Goal: Communication & Community: Answer question/provide support

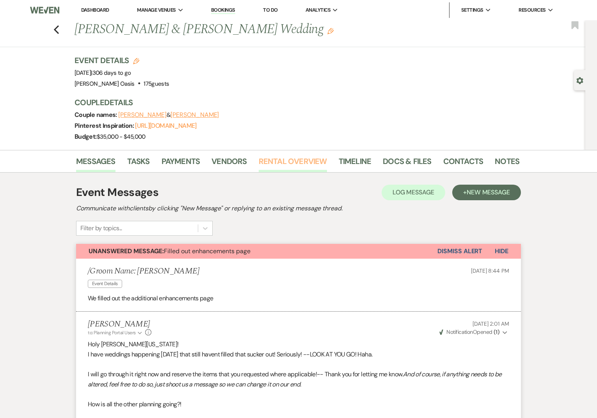
click at [294, 168] on link "Rental Overview" at bounding box center [293, 163] width 68 height 17
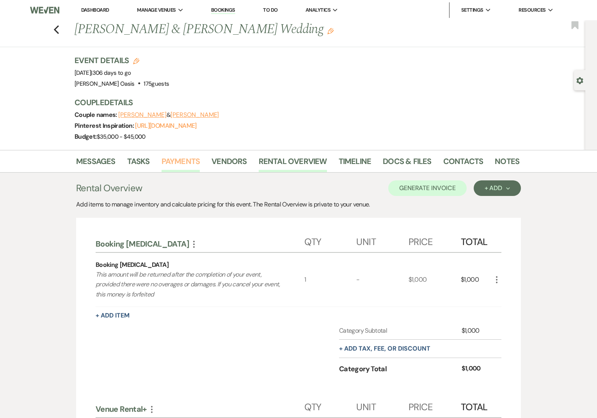
click at [183, 162] on link "Payments" at bounding box center [180, 163] width 39 height 17
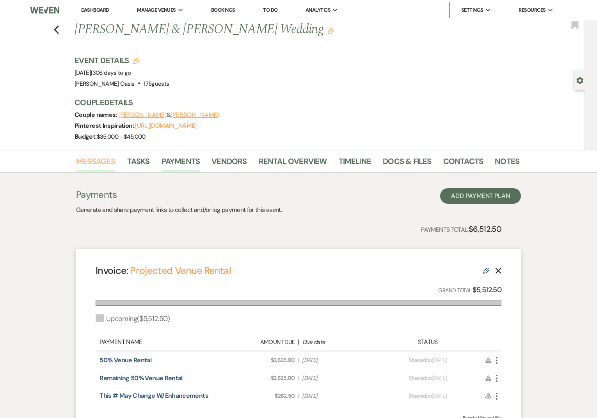
click at [91, 165] on link "Messages" at bounding box center [95, 163] width 39 height 17
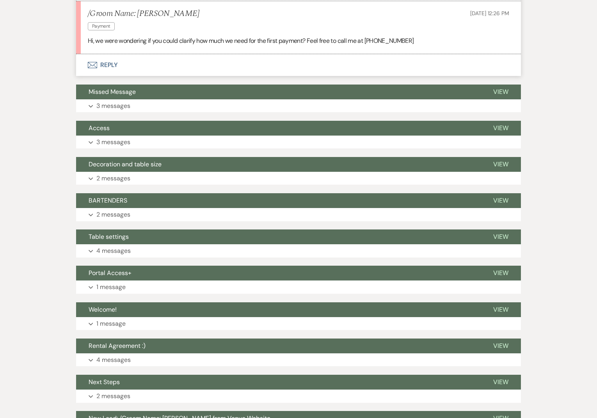
scroll to position [1540, 0]
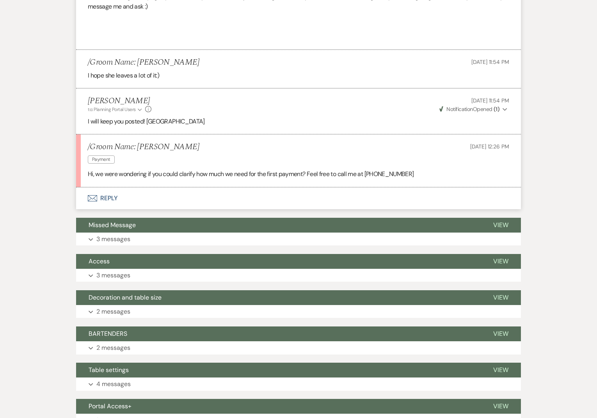
click at [198, 204] on button "Envelope Reply" at bounding box center [298, 199] width 444 height 22
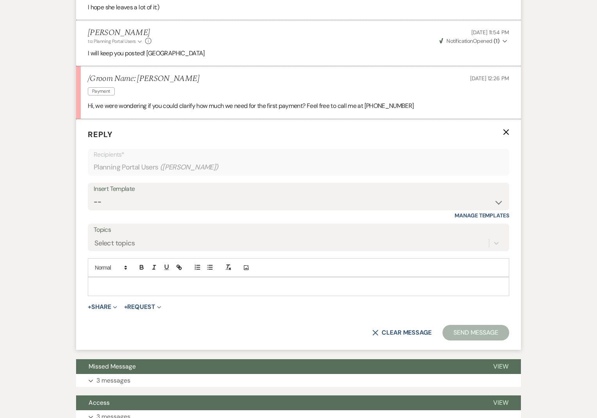
scroll to position [1634, 0]
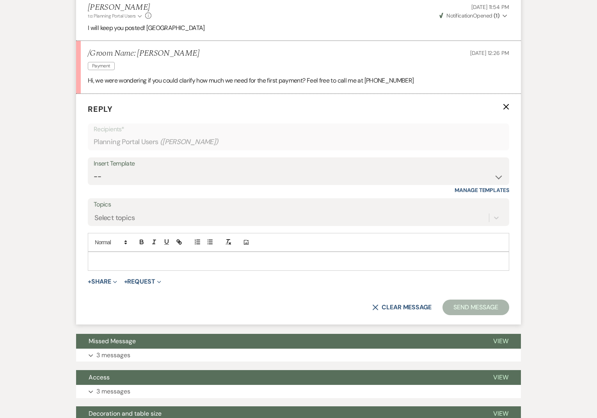
click at [171, 269] on div at bounding box center [298, 261] width 420 height 18
click at [159, 260] on p at bounding box center [298, 261] width 409 height 9
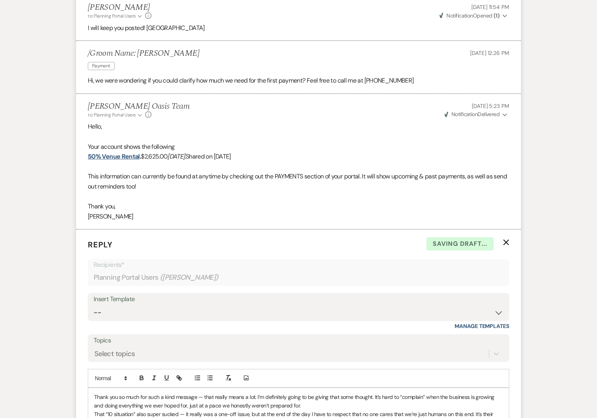
scroll to position [1769, 0]
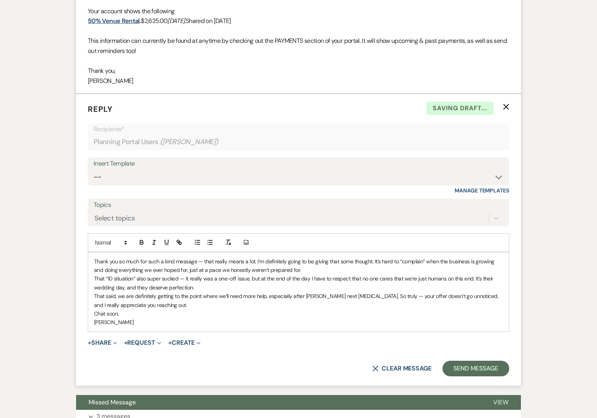
click at [95, 260] on p "Thank you so much for such a kind message — that really means a lot. I’m defini…" at bounding box center [298, 266] width 409 height 18
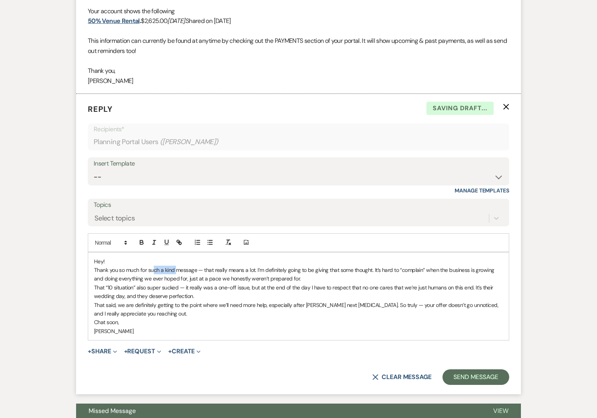
drag, startPoint x: 175, startPoint y: 269, endPoint x: 152, endPoint y: 269, distance: 23.0
click at [152, 269] on p "Thank you so much for such a kind message — that really means a lot. I’m defini…" at bounding box center [298, 275] width 409 height 18
click at [280, 276] on p "Thank you so much for that message — that really means a lot. I’m definitely go…" at bounding box center [298, 275] width 409 height 18
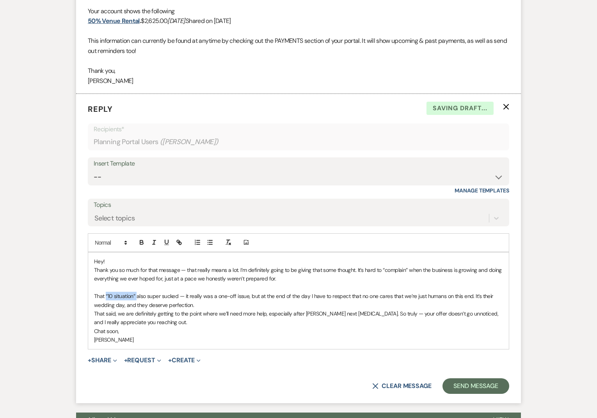
drag, startPoint x: 136, startPoint y: 296, endPoint x: 106, endPoint y: 296, distance: 30.0
click at [106, 296] on p "That “10 situation” also super sucked — it really was a one-off issue, but at t…" at bounding box center [298, 301] width 409 height 18
click at [234, 299] on p "That communications situation also super sucked — it really was a one-off issue…" at bounding box center [298, 301] width 409 height 18
click at [234, 301] on p "That communications situation also super sucked — it really was a one-off issue…" at bounding box center [298, 301] width 409 height 18
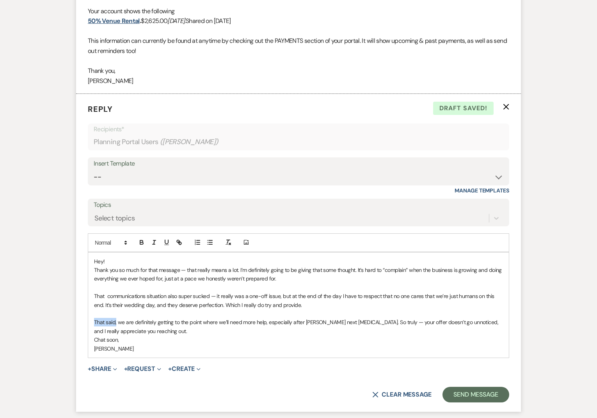
drag, startPoint x: 116, startPoint y: 322, endPoint x: 90, endPoint y: 322, distance: 26.1
click at [90, 322] on div "Hey! Thank you so much for that message — that really means a lot. I’m definite…" at bounding box center [298, 305] width 420 height 105
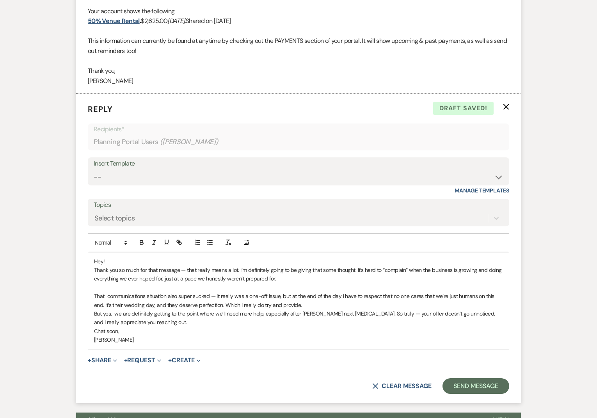
click at [226, 312] on p "But yes, we are definitely getting to the point where we’ll need more help, esp…" at bounding box center [298, 319] width 409 height 18
drag, startPoint x: 488, startPoint y: 311, endPoint x: 489, endPoint y: 319, distance: 7.5
click at [489, 319] on p "But yes, we are definitely getting to the point where we’ll end up needing more…" at bounding box center [298, 319] width 409 height 18
drag, startPoint x: 151, startPoint y: 323, endPoint x: 292, endPoint y: 327, distance: 142.0
click at [292, 327] on div "Hey! Thank you so much for that message — that really means a lot. I’m definite…" at bounding box center [298, 301] width 420 height 97
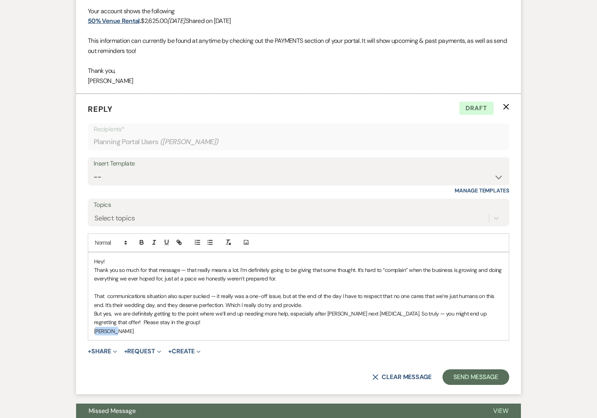
drag, startPoint x: 111, startPoint y: 330, endPoint x: 95, endPoint y: 327, distance: 15.9
click at [95, 327] on p "[PERSON_NAME]" at bounding box center [298, 331] width 409 height 9
click at [413, 310] on p "But yes, we are definitely getting to the point where we’ll end up needing more…" at bounding box center [298, 319] width 409 height 18
click at [496, 312] on p "But yes, we are definitely getting to the point where we’ll end up needing more…" at bounding box center [298, 319] width 409 height 18
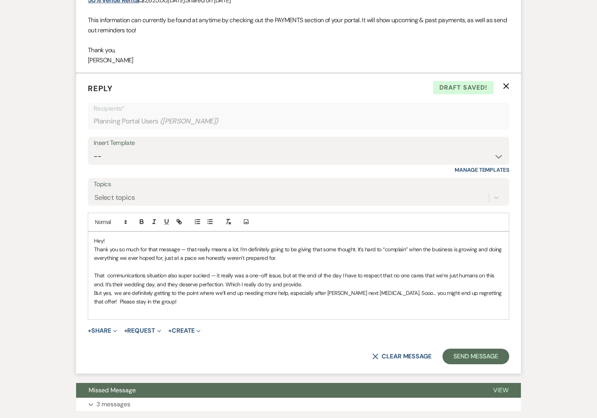
scroll to position [1791, 0]
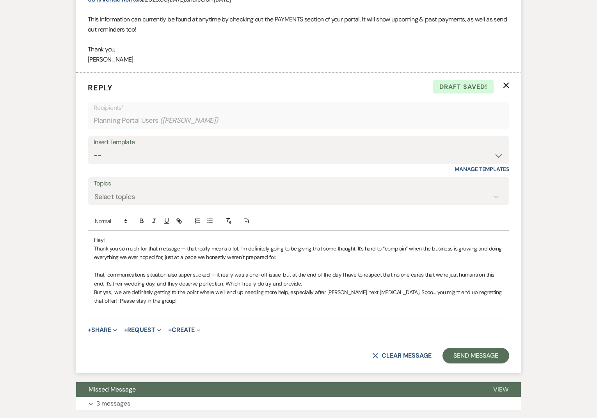
click at [226, 268] on p at bounding box center [298, 266] width 409 height 9
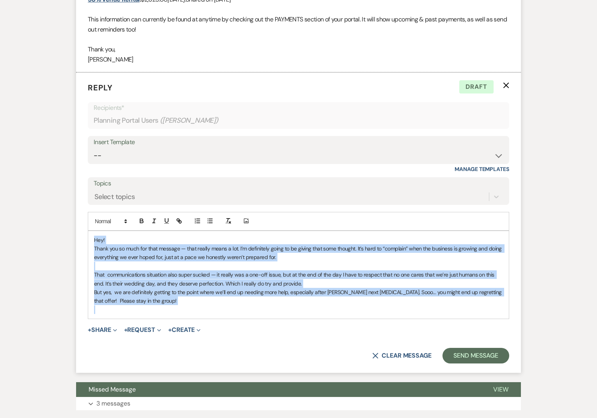
copy div "Hey! Thank you so much for that message — that really means a lot. I’m definite…"
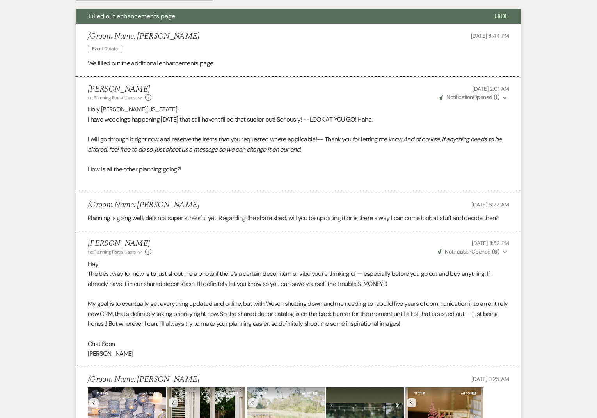
scroll to position [0, 0]
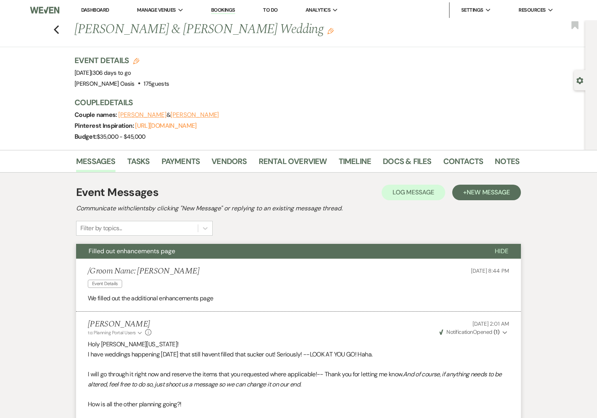
click at [88, 11] on link "Dashboard" at bounding box center [95, 10] width 28 height 7
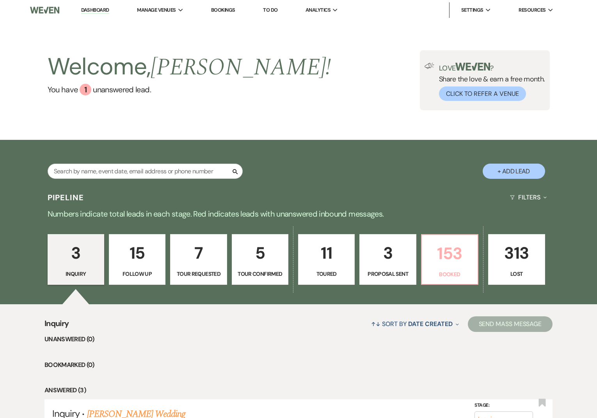
click at [468, 255] on p "153" at bounding box center [449, 254] width 46 height 26
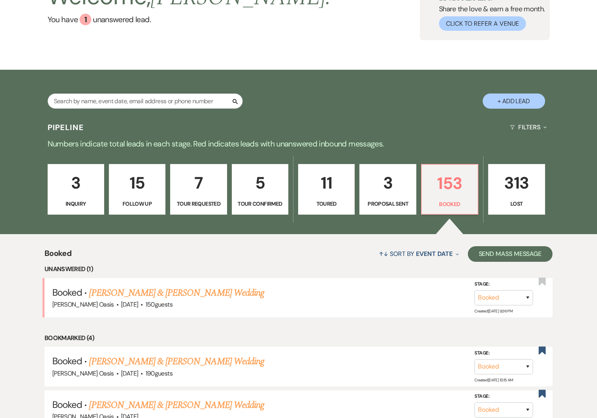
scroll to position [78, 0]
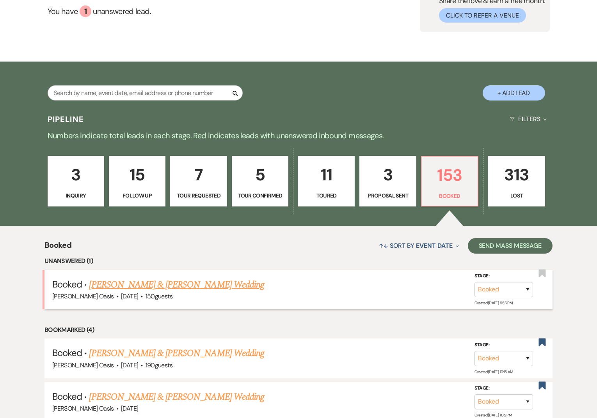
click at [154, 285] on link "[PERSON_NAME] & [PERSON_NAME] Wedding" at bounding box center [176, 285] width 175 height 14
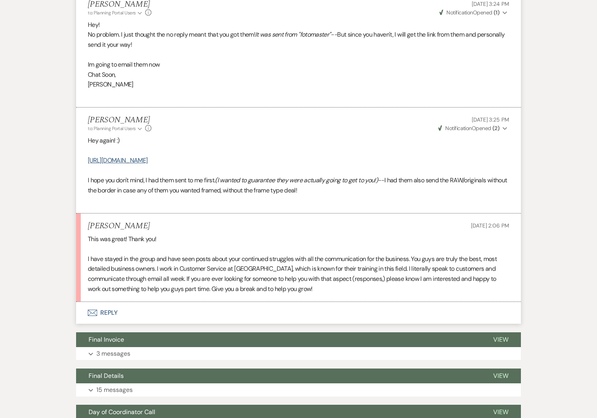
click at [179, 316] on button "Envelope Reply" at bounding box center [298, 313] width 444 height 22
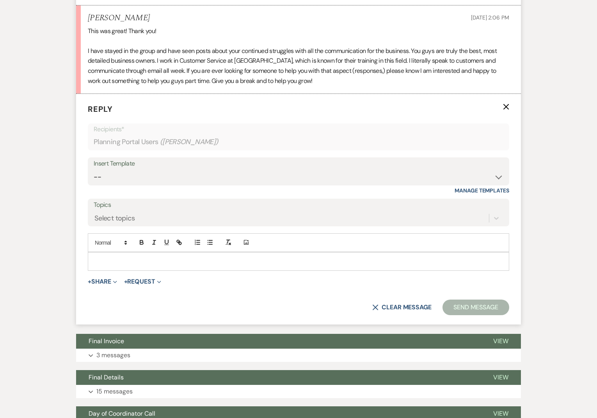
scroll to position [742, 0]
click at [159, 265] on p at bounding box center [298, 261] width 409 height 9
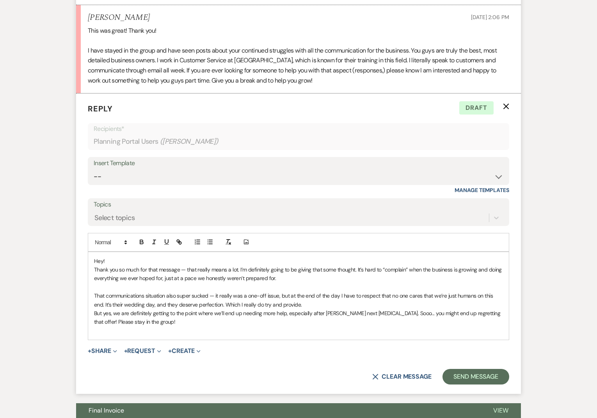
click at [165, 305] on p "That communications situation also super sucked — it really was a one-off issue…" at bounding box center [298, 301] width 409 height 18
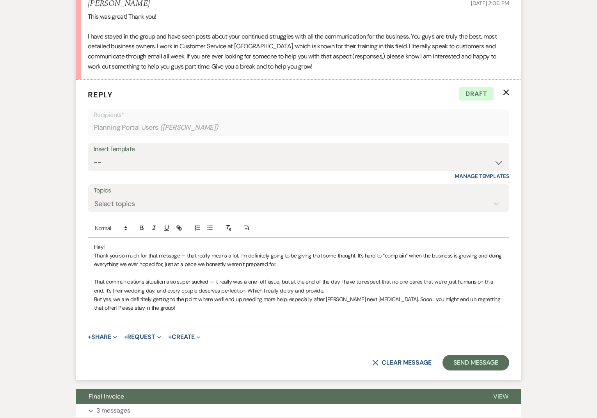
scroll to position [757, 0]
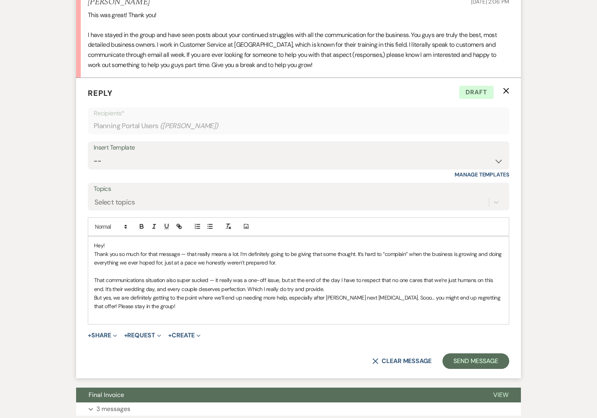
click at [356, 251] on p "Thank you so much for that message — that really means a lot. I’m definitely go…" at bounding box center [298, 259] width 409 height 18
click at [300, 261] on p "Thank you so much for that message — that really means a lot. I’m definitely go…" at bounding box center [298, 259] width 409 height 18
click at [216, 278] on p "That communications situation also super sucked — it really was a one-off issue…" at bounding box center [298, 285] width 409 height 18
click at [319, 285] on p "That communications situation also super sucked. It really was a one-off issue,…" at bounding box center [298, 285] width 409 height 18
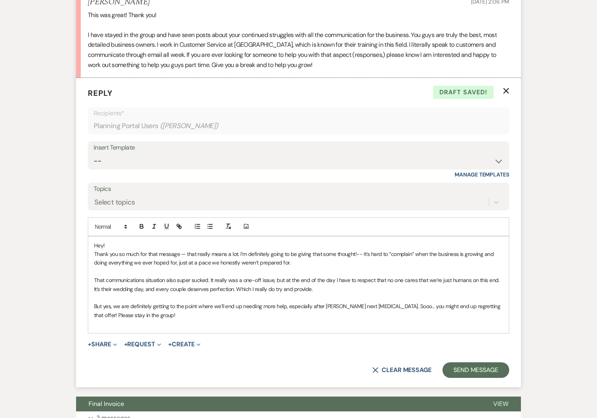
click at [165, 315] on p "But yes, we are definitely getting to the point where we’ll end up needing more…" at bounding box center [298, 311] width 409 height 18
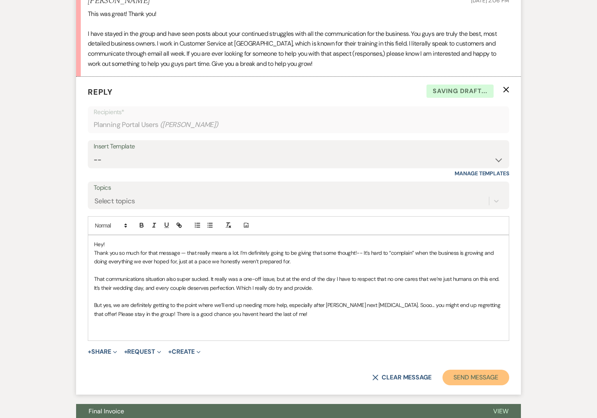
click at [462, 376] on button "Send Message" at bounding box center [475, 378] width 67 height 16
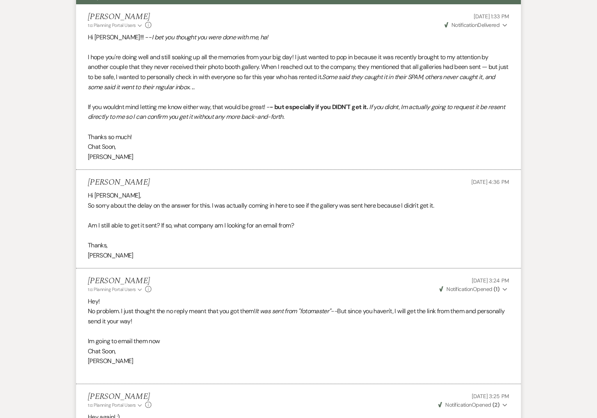
scroll to position [0, 0]
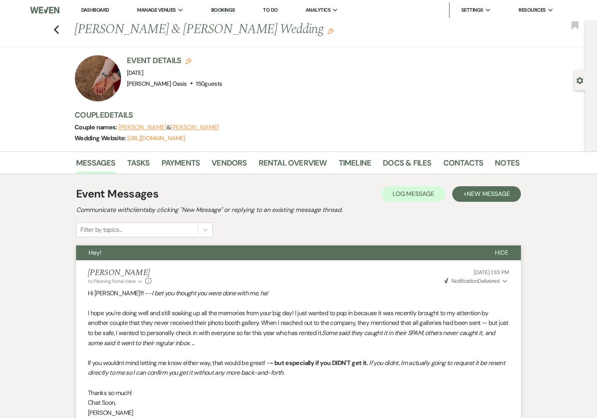
click at [85, 8] on link "Dashboard" at bounding box center [95, 10] width 28 height 7
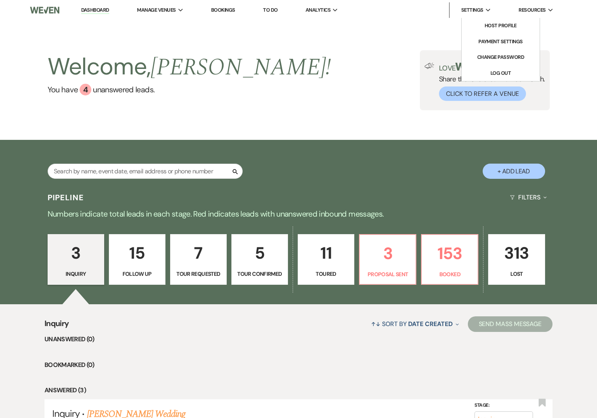
click at [470, 12] on span "Settings" at bounding box center [472, 10] width 22 height 8
click at [534, 71] on link "Log Out" at bounding box center [500, 74] width 78 height 16
click at [380, 251] on p "3" at bounding box center [387, 254] width 46 height 26
select select "6"
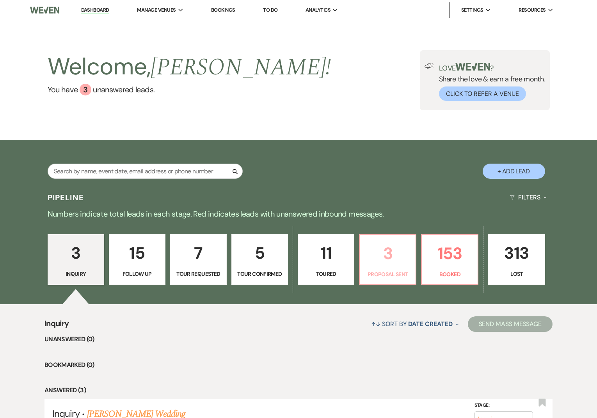
select select "6"
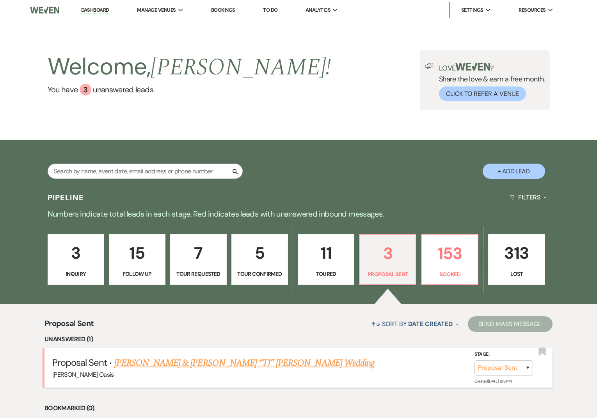
click at [158, 366] on link "[PERSON_NAME] & [PERSON_NAME] “TJ” [PERSON_NAME] Wedding" at bounding box center [244, 363] width 260 height 14
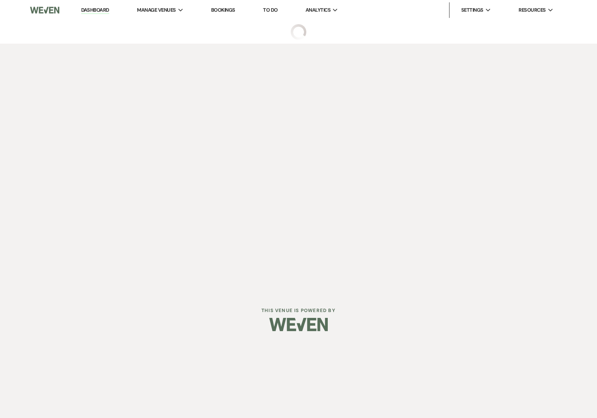
select select "6"
select select "5"
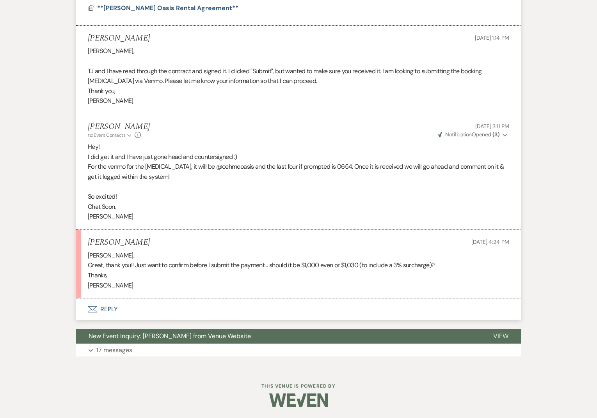
scroll to position [663, 0]
click at [105, 312] on button "Envelope Reply" at bounding box center [298, 310] width 444 height 22
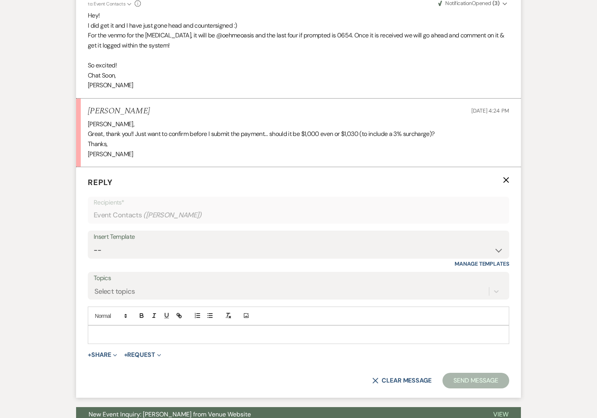
scroll to position [804, 0]
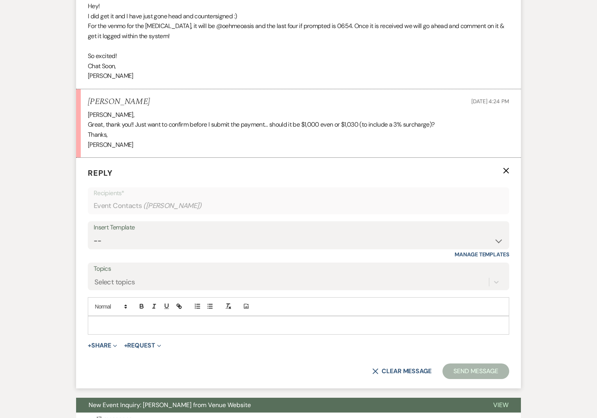
click at [106, 321] on p at bounding box center [298, 325] width 409 height 9
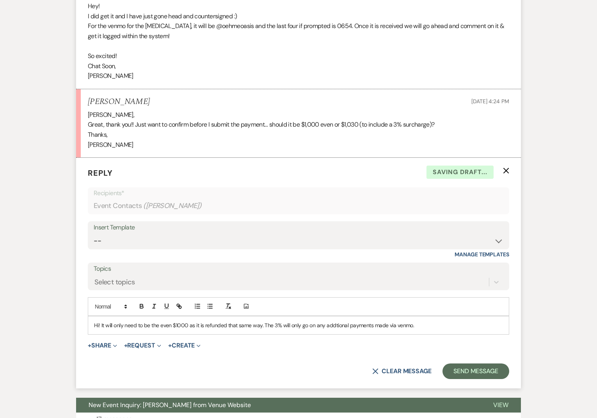
click at [329, 325] on p "Hi! It will only need to be the even $1000 as it is refunded that same way. The…" at bounding box center [298, 325] width 409 height 9
click at [436, 320] on div "Hi! It will only need to be the even $1000 as it is refunded that same way. The…" at bounding box center [298, 326] width 420 height 18
click at [423, 319] on div "Hi! It will only need to be the even $1000 as it is refunded that same way. The…" at bounding box center [298, 326] width 420 height 18
click at [421, 324] on p "Hi! It will only need to be the even $1000 as it is refunded that same way. The…" at bounding box center [298, 325] width 409 height 9
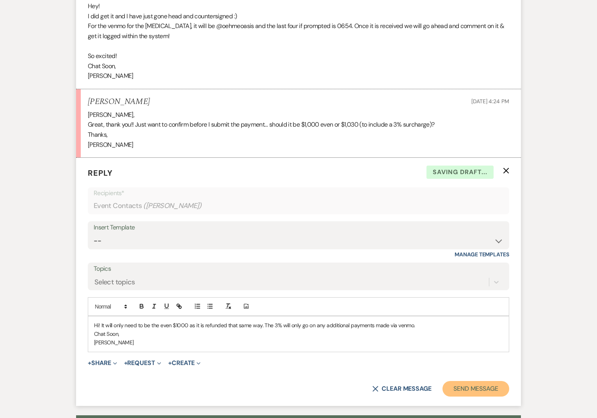
click at [491, 390] on button "Send Message" at bounding box center [475, 389] width 67 height 16
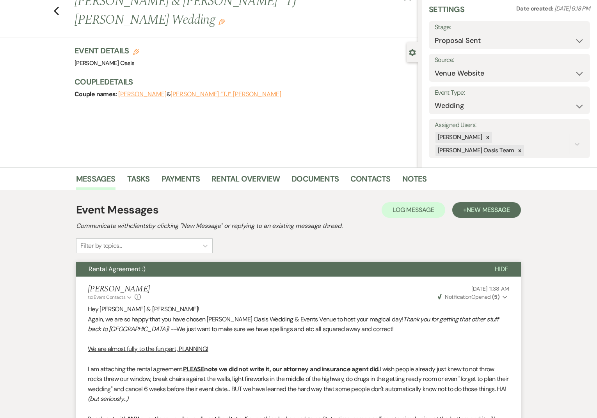
scroll to position [0, 0]
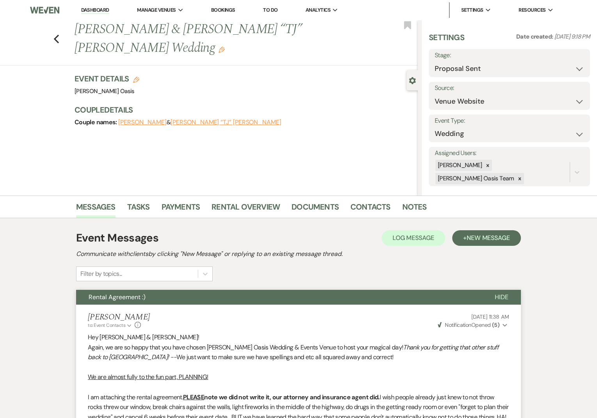
click at [92, 8] on link "Dashboard" at bounding box center [95, 10] width 28 height 7
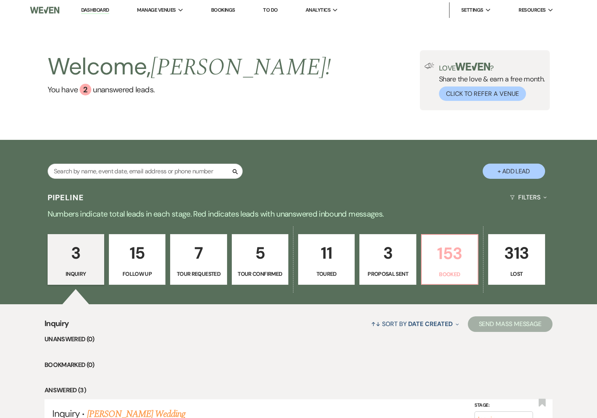
click at [444, 270] on p "Booked" at bounding box center [449, 274] width 46 height 9
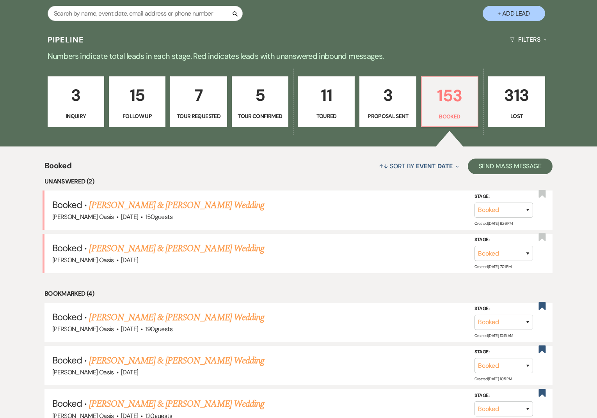
scroll to position [157, 0]
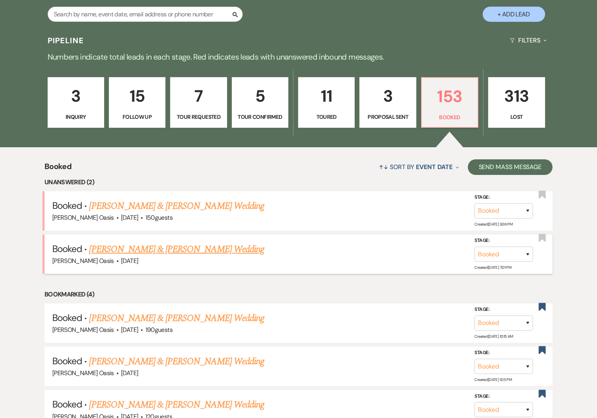
click at [140, 248] on link "[PERSON_NAME] & [PERSON_NAME] Wedding" at bounding box center [176, 250] width 175 height 14
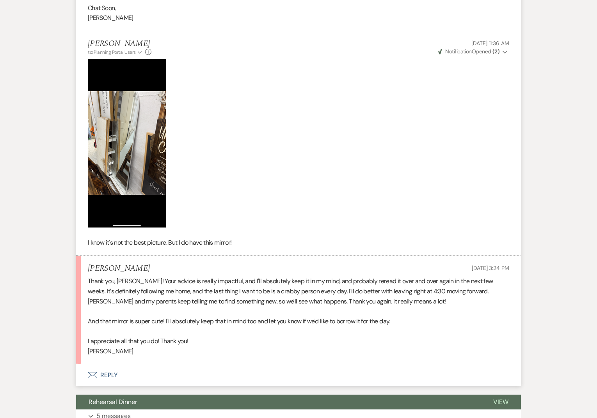
scroll to position [1906, 0]
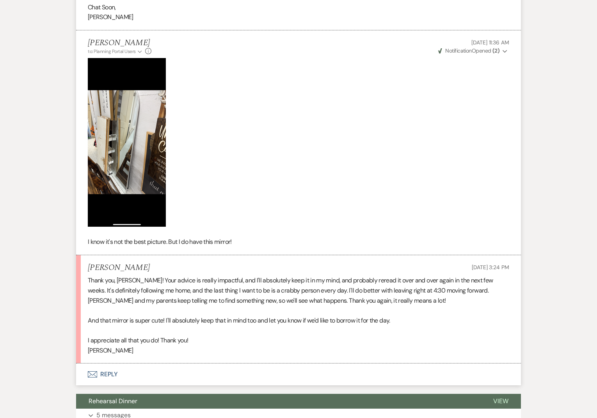
click at [166, 364] on button "Envelope Reply" at bounding box center [298, 375] width 444 height 22
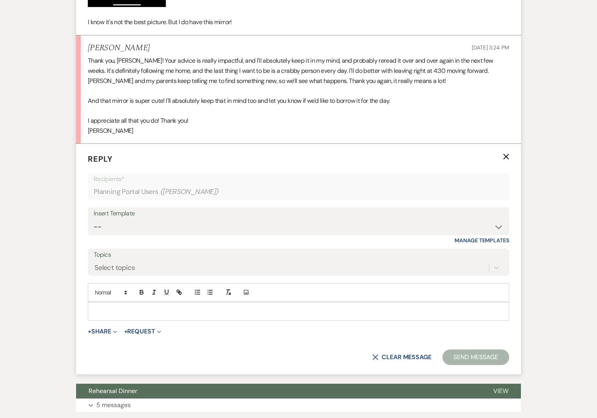
scroll to position [2146, 0]
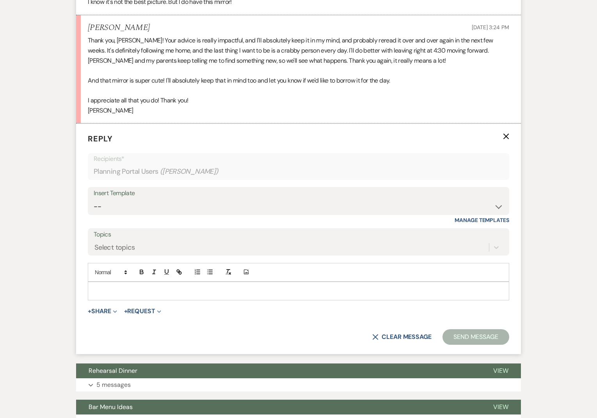
click at [167, 287] on p at bounding box center [298, 291] width 409 height 9
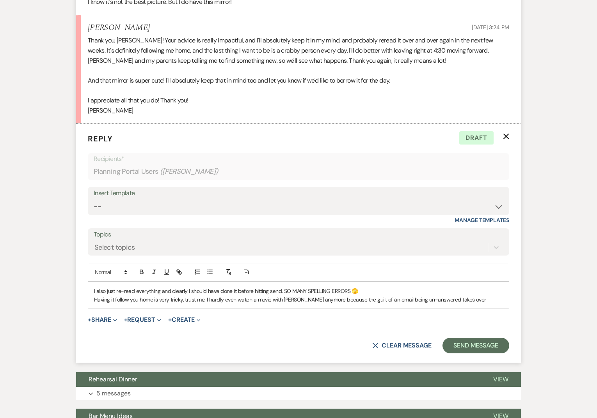
click at [363, 287] on p "I also just re-read everything and clearly I should have done it before hitting…" at bounding box center [298, 291] width 409 height 9
click at [461, 296] on p "Having it follow you home is very tricky, trust me, I hardly even watch a movie…" at bounding box center [298, 300] width 409 height 9
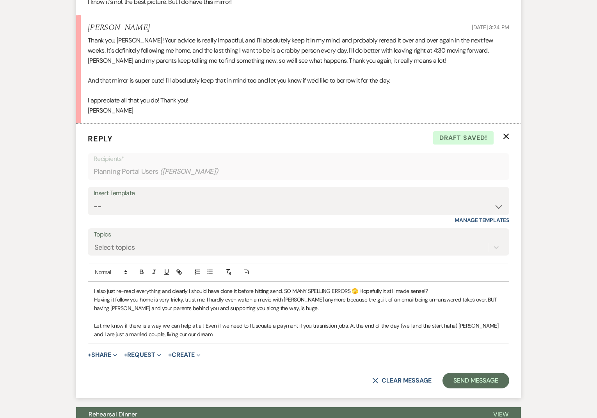
click at [94, 287] on p "I also just re-read everything and clearly I should have done it before hitting…" at bounding box center [298, 291] width 409 height 9
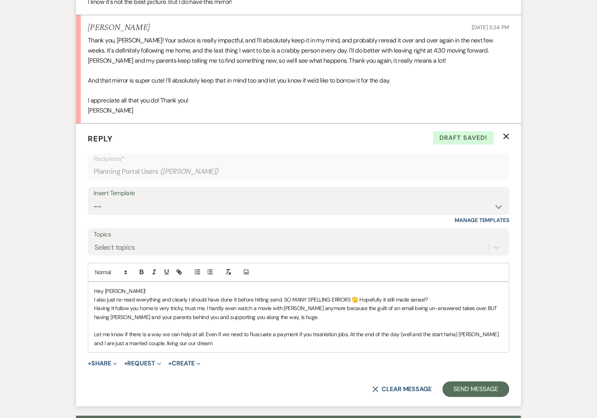
click at [439, 296] on p "I also just re-read everything and clearly I should have done it before hitting…" at bounding box center [298, 300] width 409 height 9
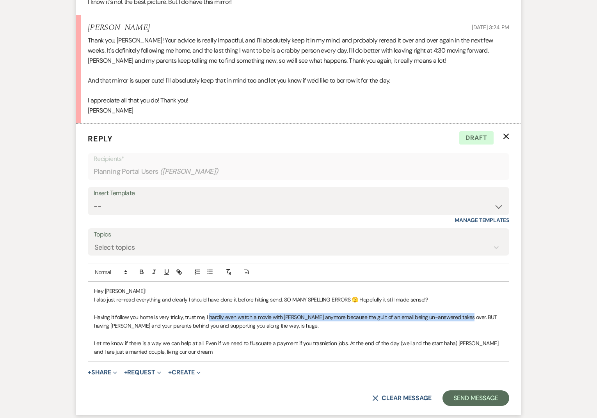
drag, startPoint x: 461, startPoint y: 288, endPoint x: 209, endPoint y: 289, distance: 252.7
click at [209, 313] on p "Having it follow you home is very tricky, trust me, I hardly even watch a movie…" at bounding box center [298, 322] width 409 height 18
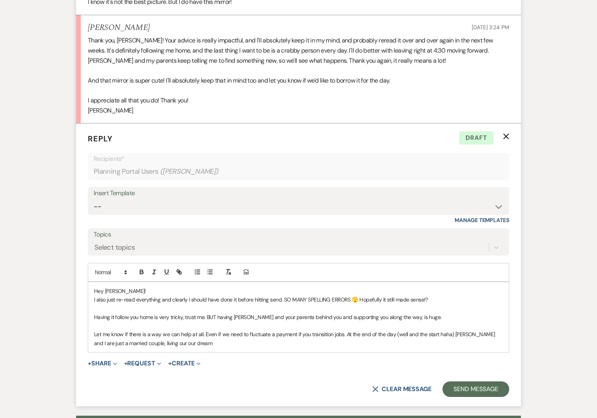
click at [344, 330] on p "Let me know if there is a way we can help at all. Even if we need to fluctuate …" at bounding box center [298, 339] width 409 height 18
click at [409, 330] on p "Let me know if there is a way we can help at all. Even if we need to fluctuate …" at bounding box center [298, 339] width 409 height 18
click at [154, 330] on p "Let me know if there is a way we can help at all. Even if we need to fluctuate …" at bounding box center [298, 339] width 409 height 18
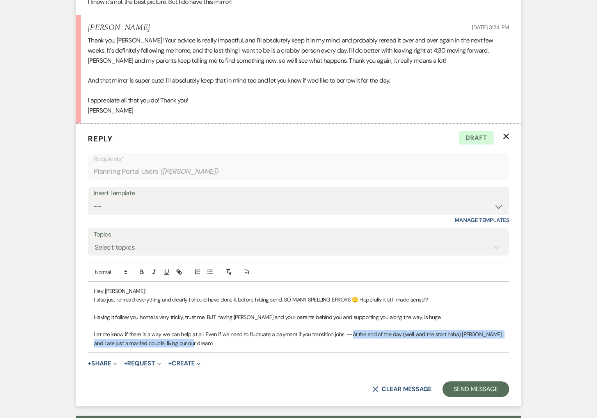
drag, startPoint x: 344, startPoint y: 305, endPoint x: 355, endPoint y: 315, distance: 14.3
click at [355, 330] on p "Let me know if there is a way we can help at all. Even if we need to fluctuate …" at bounding box center [298, 339] width 409 height 18
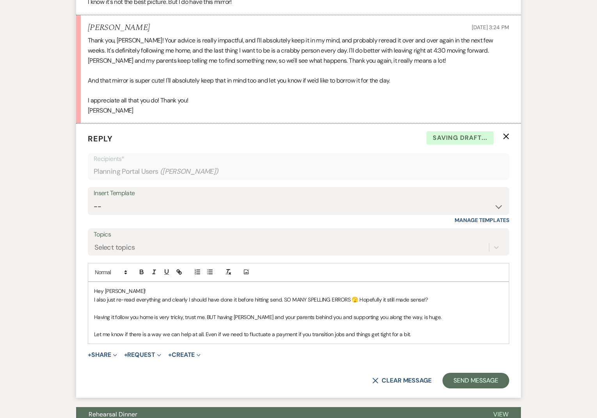
drag, startPoint x: 355, startPoint y: 315, endPoint x: 159, endPoint y: 280, distance: 198.5
click at [159, 304] on p at bounding box center [298, 308] width 409 height 9
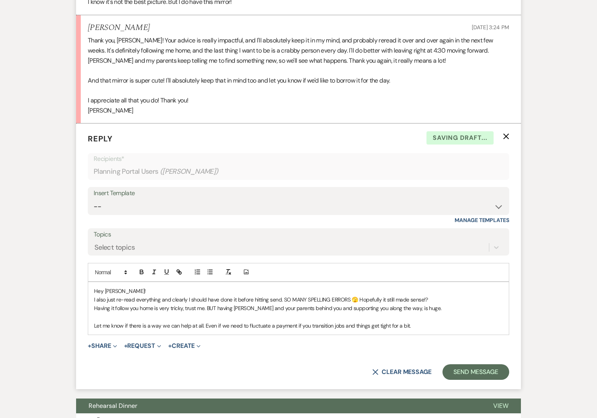
click at [97, 322] on p "Let me know if there is a way we can help at all. Even if we need to fluctuate …" at bounding box center [298, 326] width 409 height 9
drag, startPoint x: 159, startPoint y: 280, endPoint x: 426, endPoint y: 294, distance: 266.7
click at [426, 322] on p "Let me know if there is a way we can help at all. Even if we need to fluctuate …" at bounding box center [298, 326] width 409 height 9
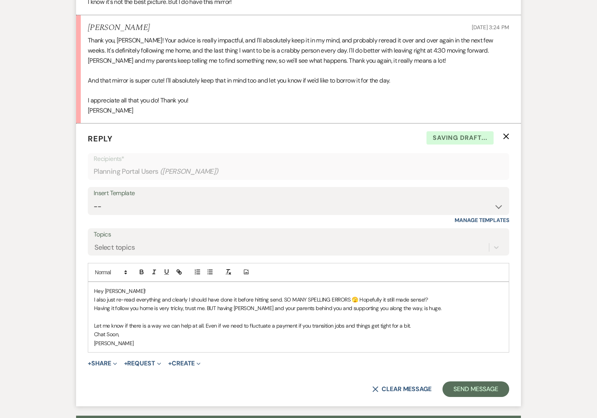
click at [443, 322] on p "Let me know if there is a way we can help at all. Even if we need to fluctuate …" at bounding box center [298, 326] width 409 height 9
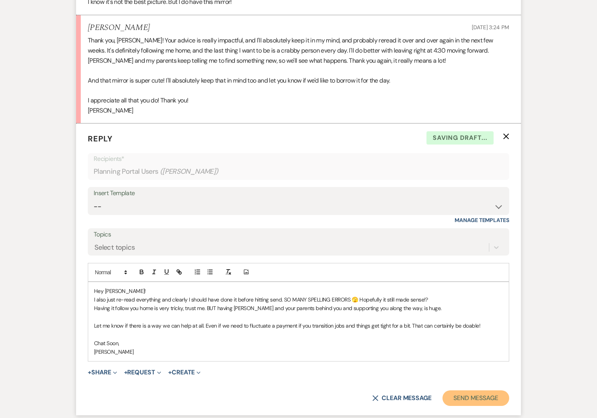
click at [472, 391] on button "Send Message" at bounding box center [475, 399] width 67 height 16
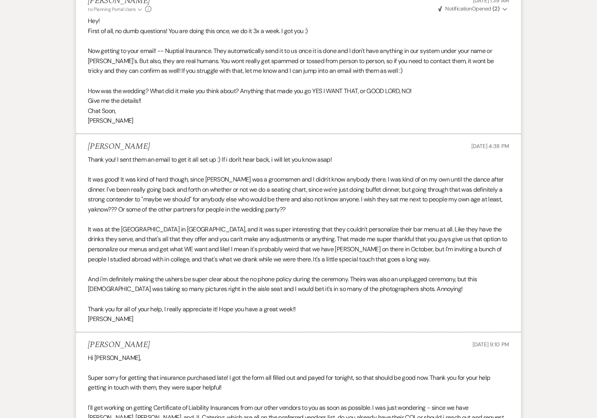
scroll to position [0, 0]
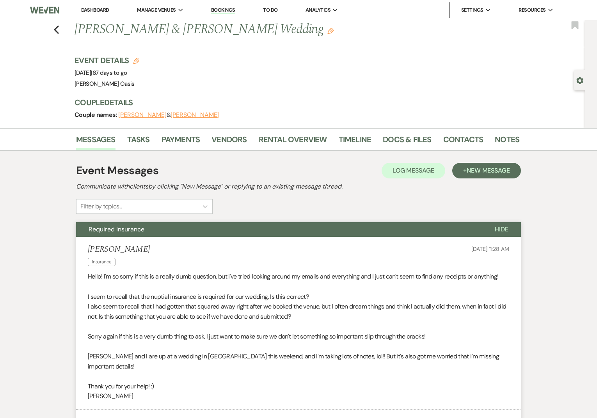
click at [90, 9] on link "Dashboard" at bounding box center [95, 10] width 28 height 7
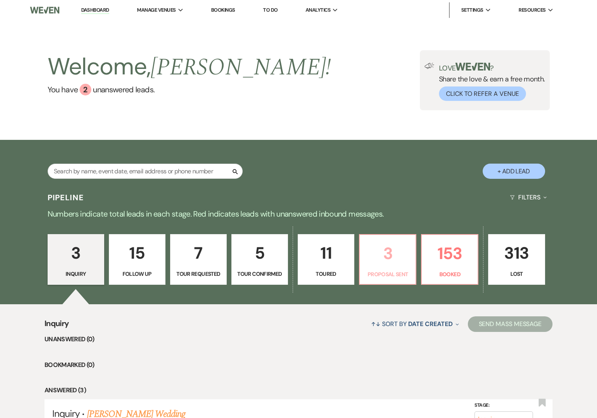
click at [394, 252] on p "3" at bounding box center [387, 254] width 46 height 26
select select "6"
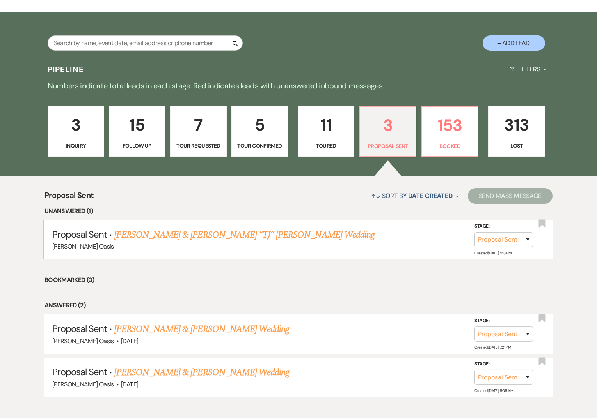
scroll to position [130, 0]
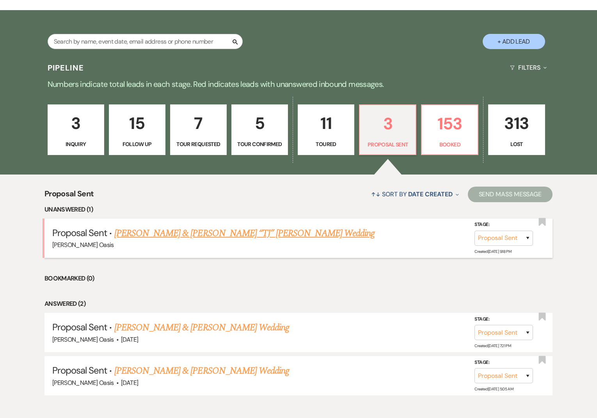
click at [219, 228] on link "[PERSON_NAME] & [PERSON_NAME] “TJ” [PERSON_NAME] Wedding" at bounding box center [244, 234] width 260 height 14
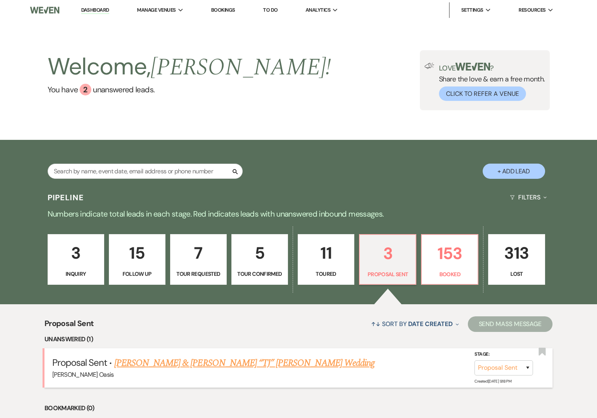
select select "6"
select select "5"
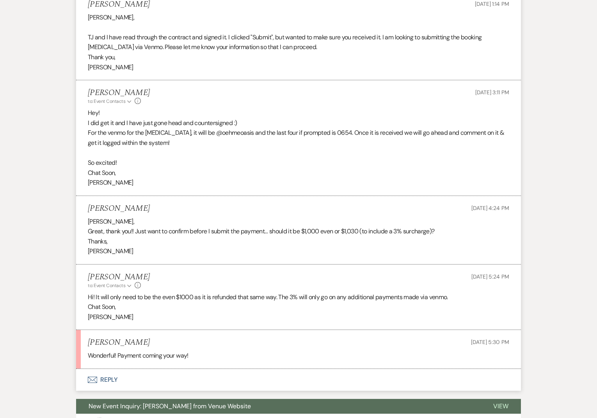
scroll to position [767, 0]
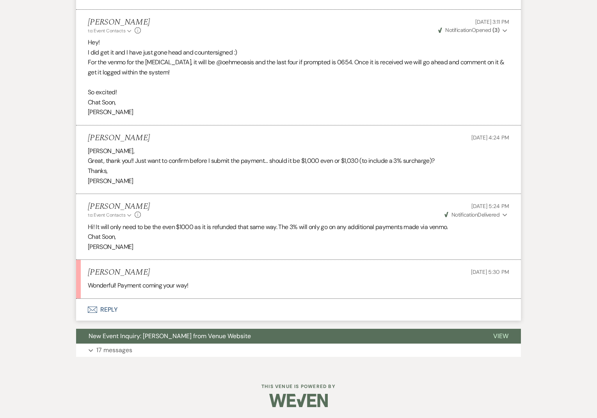
click at [156, 313] on button "Envelope Reply" at bounding box center [298, 310] width 444 height 22
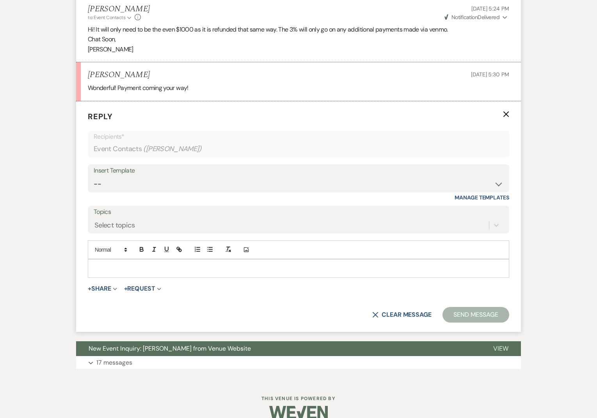
scroll to position [973, 0]
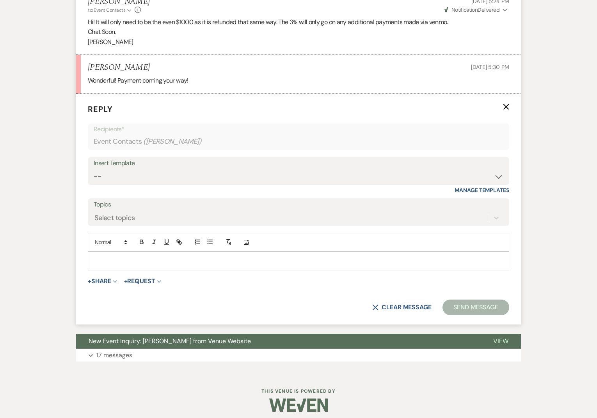
click at [133, 260] on p at bounding box center [298, 261] width 409 height 9
click at [452, 309] on button "Send Message" at bounding box center [475, 308] width 67 height 16
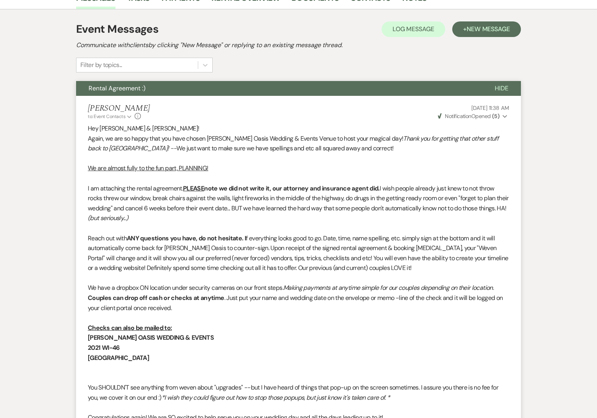
scroll to position [0, 0]
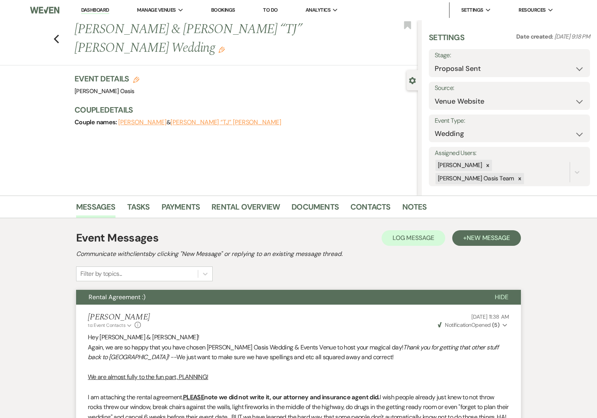
click at [104, 11] on link "Dashboard" at bounding box center [95, 10] width 28 height 7
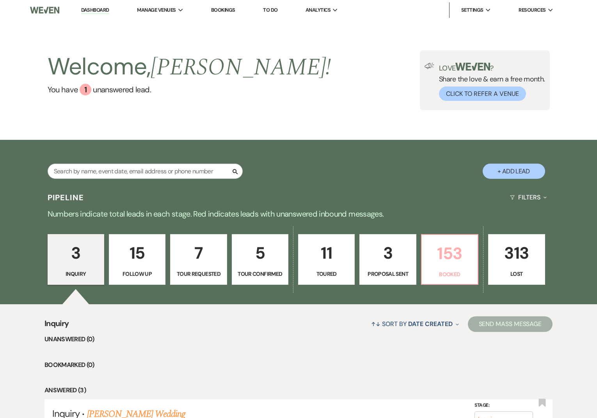
click at [469, 255] on p "153" at bounding box center [449, 254] width 46 height 26
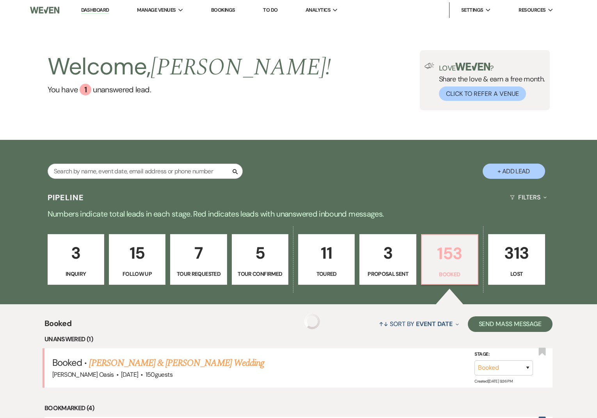
scroll to position [2, 0]
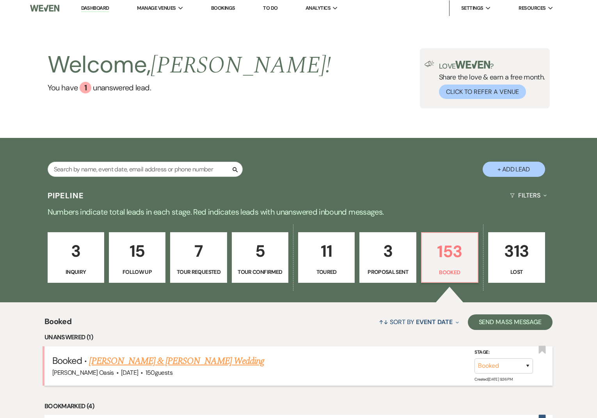
click at [170, 363] on link "[PERSON_NAME] & [PERSON_NAME] Wedding" at bounding box center [176, 361] width 175 height 14
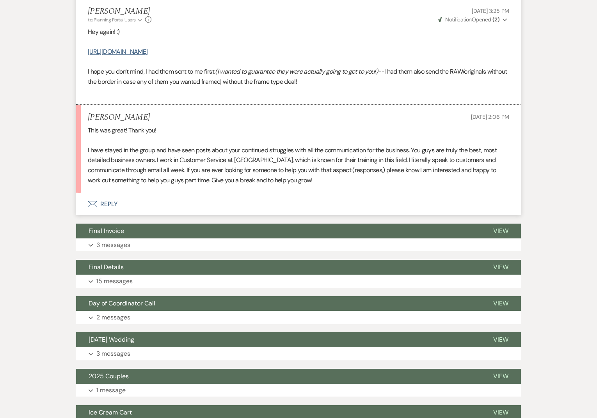
scroll to position [642, 0]
click at [139, 198] on button "Envelope Reply" at bounding box center [298, 204] width 444 height 22
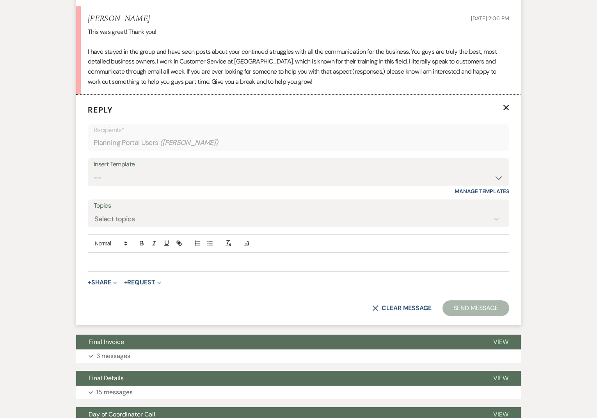
scroll to position [742, 0]
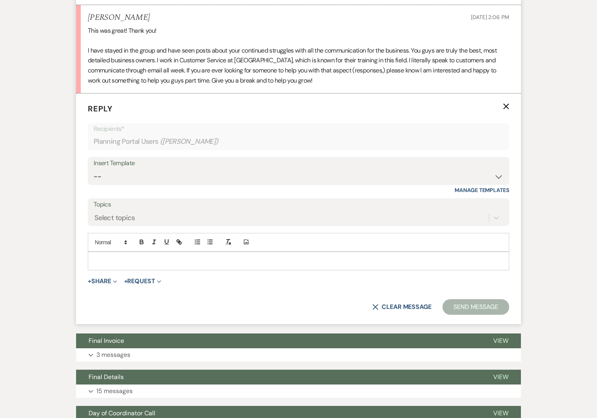
click at [142, 264] on p at bounding box center [298, 261] width 409 height 9
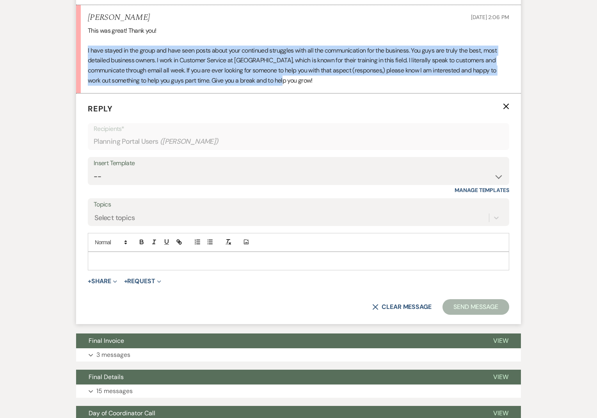
drag, startPoint x: 299, startPoint y: 83, endPoint x: 92, endPoint y: 45, distance: 211.3
click at [92, 46] on p "I have stayed in the group and have seen posts about your continued struggles w…" at bounding box center [298, 66] width 421 height 40
copy p "I have stayed in the group and have seen posts about your continued struggles w…"
